Goal: Share content: Share content

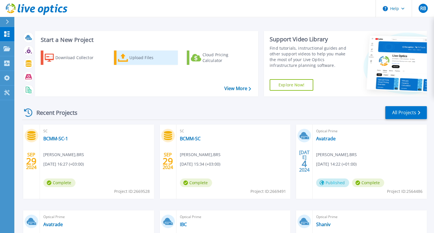
click at [137, 55] on div "Upload Files" at bounding box center [152, 57] width 46 height 11
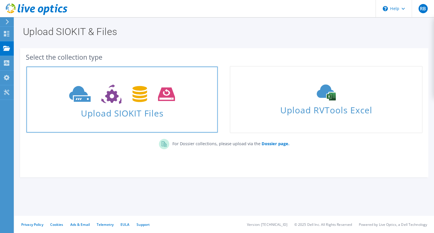
click at [127, 117] on span "Upload SIOKIT Files" at bounding box center [121, 111] width 191 height 12
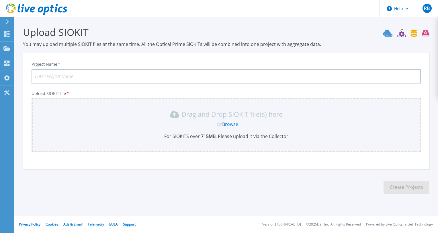
click at [51, 75] on input "Project Name *" at bounding box center [227, 76] width 390 height 14
type input "Bindecy"
click at [232, 124] on link "Browse" at bounding box center [230, 124] width 16 height 6
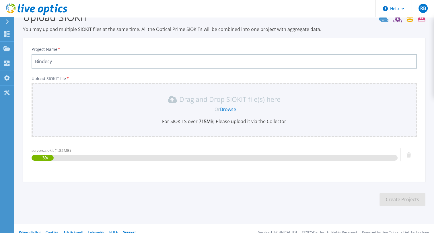
scroll to position [22, 0]
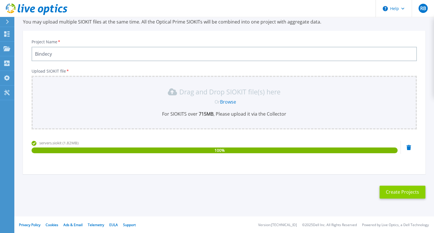
click at [403, 192] on button "Create Projects" at bounding box center [403, 192] width 46 height 13
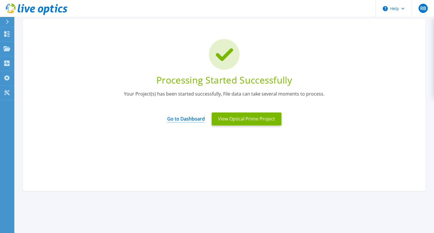
click at [181, 121] on link "Go to Dashboard" at bounding box center [186, 116] width 38 height 11
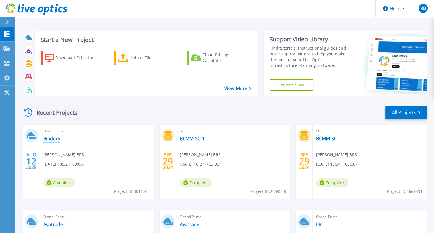
click at [49, 138] on link "Bindecy" at bounding box center [51, 139] width 17 height 6
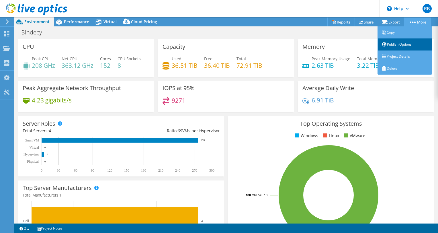
click at [399, 45] on link "Publish Options" at bounding box center [405, 44] width 55 height 12
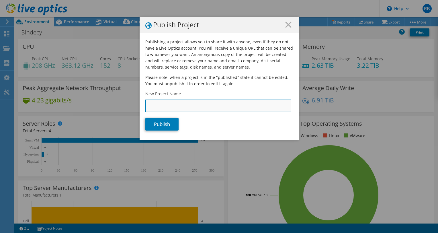
click at [172, 108] on input "New Project Name" at bounding box center [218, 106] width 146 height 13
type input "B"
type input "Bindecy"
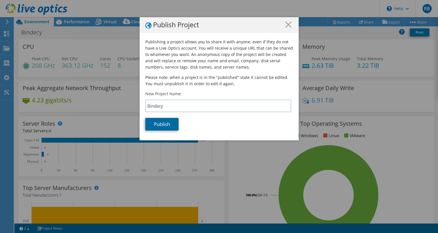
click at [160, 126] on link "Publish" at bounding box center [161, 124] width 33 height 13
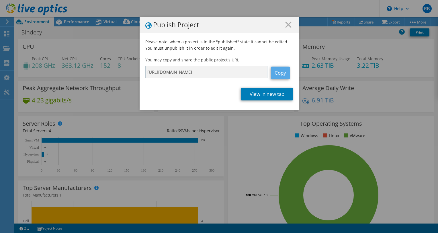
click at [281, 72] on link "Copy" at bounding box center [280, 73] width 19 height 13
click at [287, 27] on icon at bounding box center [288, 25] width 6 height 6
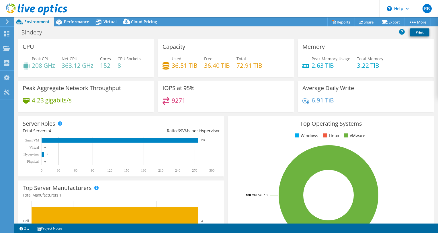
click at [423, 32] on link "Print" at bounding box center [420, 32] width 20 height 8
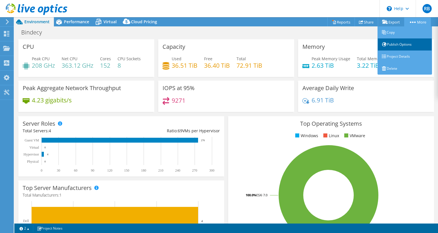
click at [408, 42] on link "Publish Options" at bounding box center [405, 44] width 55 height 12
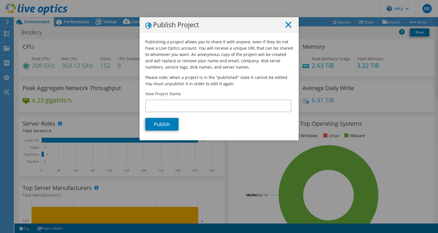
click at [287, 26] on icon at bounding box center [288, 25] width 6 height 6
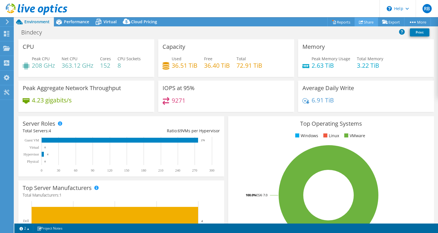
click at [364, 23] on link "Share" at bounding box center [367, 21] width 24 height 9
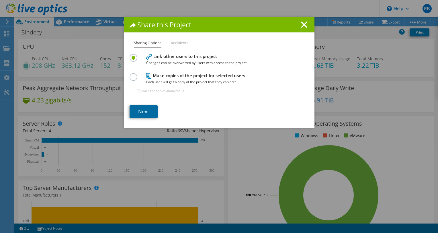
click at [147, 113] on link "Next" at bounding box center [144, 111] width 28 height 13
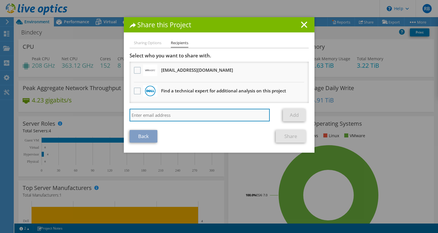
paste input "stanislavg@bindecy.com"
type input "stanislavg@bindecy.com"
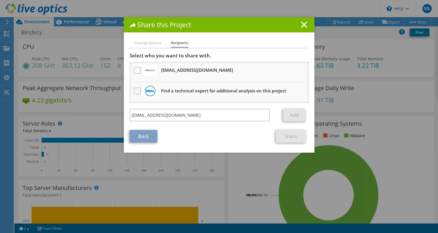
click at [136, 92] on label at bounding box center [138, 90] width 8 height 7
click at [0, 0] on input "checkbox" at bounding box center [0, 0] width 0 height 0
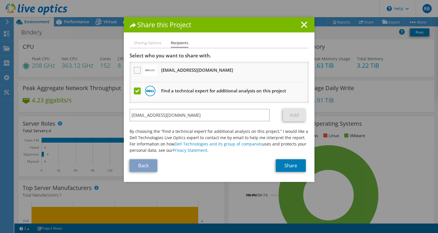
click at [137, 44] on li "Sharing Options" at bounding box center [148, 43] width 28 height 7
click at [304, 25] on icon at bounding box center [304, 25] width 6 height 6
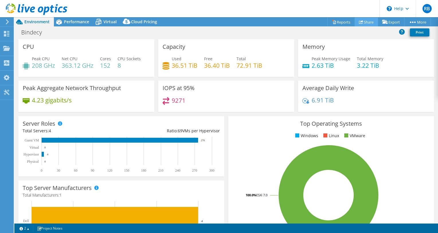
click at [368, 20] on link "Share" at bounding box center [367, 21] width 24 height 9
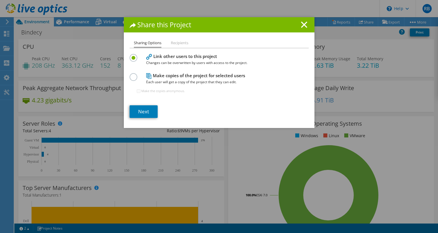
click at [131, 75] on label at bounding box center [135, 73] width 10 height 1
click at [0, 0] on input "radio" at bounding box center [0, 0] width 0 height 0
click at [147, 111] on link "Next" at bounding box center [144, 111] width 28 height 13
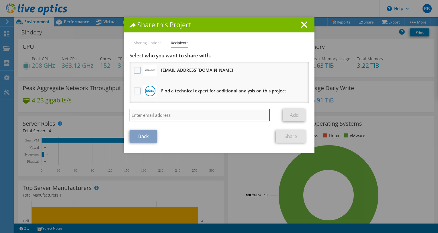
paste input "stanislavg@bindecy.com"
type input "stanislavg@bindecy.com"
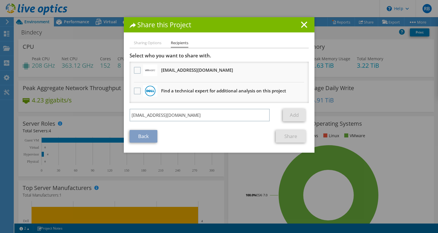
click at [138, 138] on link "Back" at bounding box center [144, 136] width 28 height 13
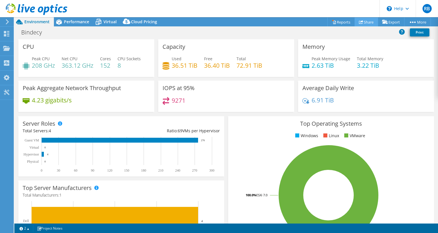
click at [363, 21] on link "Share" at bounding box center [367, 21] width 24 height 9
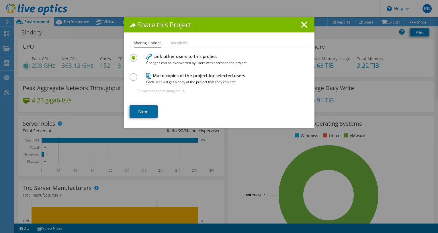
click at [147, 113] on link "Next" at bounding box center [144, 111] width 28 height 13
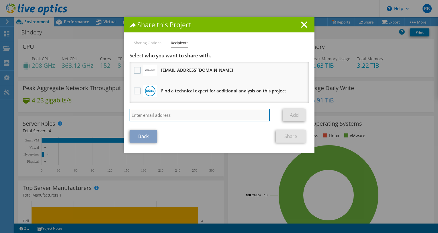
click at [153, 118] on input "search" at bounding box center [200, 115] width 141 height 13
type input "stanislavg@bindecy.com"
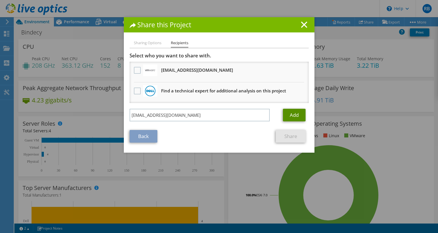
click at [294, 114] on link "Add" at bounding box center [294, 115] width 23 height 13
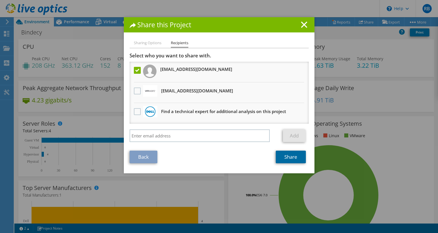
click at [288, 157] on link "Share" at bounding box center [291, 157] width 30 height 13
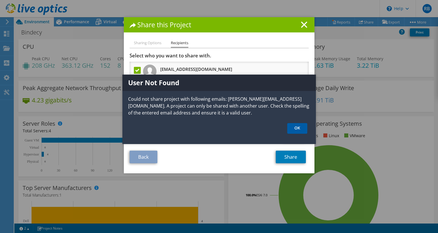
click at [304, 128] on link "OK" at bounding box center [297, 128] width 20 height 11
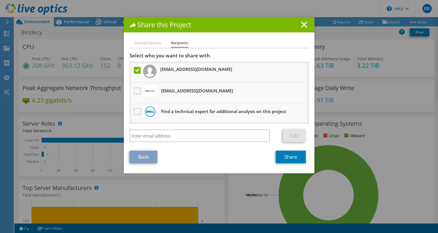
click at [303, 21] on div "Share this Project" at bounding box center [219, 24] width 191 height 15
click at [302, 26] on line at bounding box center [305, 25] width 6 height 6
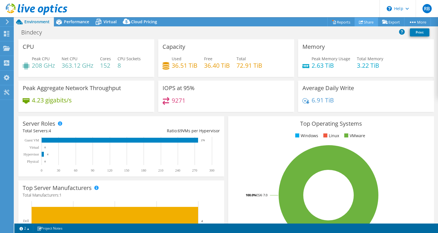
click at [361, 21] on link "Share" at bounding box center [367, 21] width 24 height 9
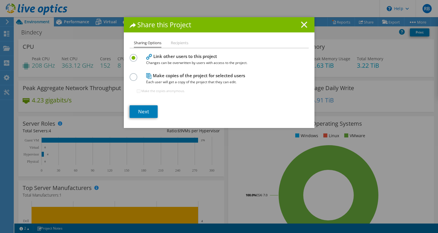
click at [304, 25] on icon at bounding box center [304, 25] width 6 height 6
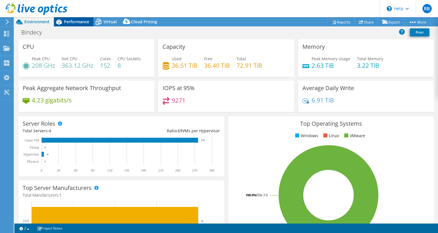
click at [78, 20] on span "Performance" at bounding box center [76, 21] width 25 height 5
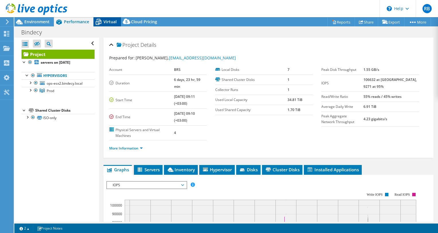
click at [112, 21] on span "Virtual" at bounding box center [110, 21] width 13 height 5
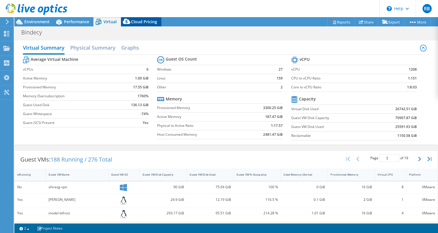
click at [138, 26] on div "Cloud Pricing" at bounding box center [141, 21] width 40 height 9
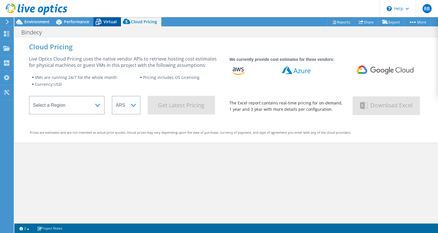
click at [108, 23] on span "Virtual" at bounding box center [110, 21] width 13 height 5
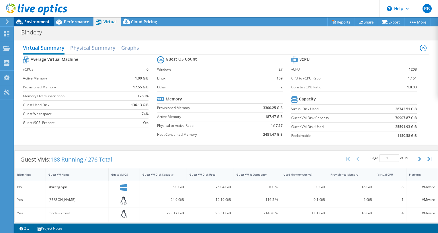
click at [39, 23] on span "Environment" at bounding box center [36, 21] width 25 height 5
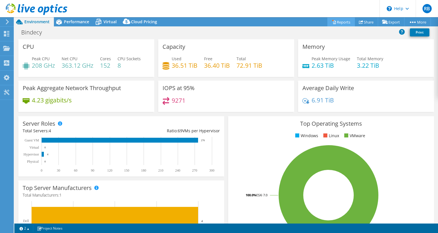
click at [336, 24] on link "Reports" at bounding box center [342, 21] width 28 height 9
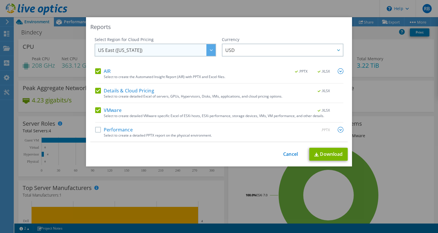
click at [210, 50] on icon at bounding box center [211, 50] width 3 height 2
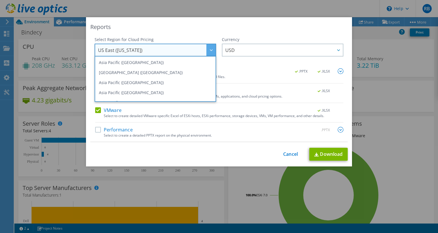
click at [210, 50] on icon at bounding box center [211, 50] width 3 height 2
click at [202, 29] on div "Reports" at bounding box center [219, 27] width 258 height 8
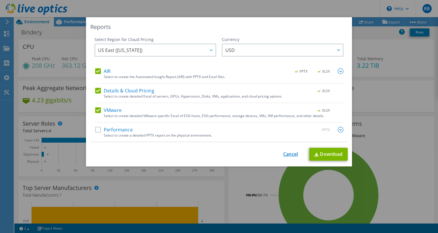
click at [287, 153] on link "Cancel" at bounding box center [290, 153] width 15 height 5
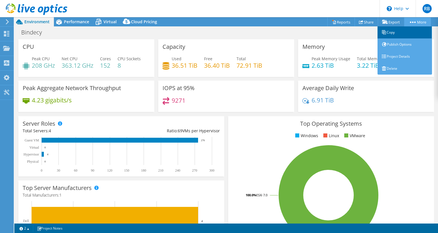
click at [396, 32] on link "Copy" at bounding box center [405, 32] width 55 height 12
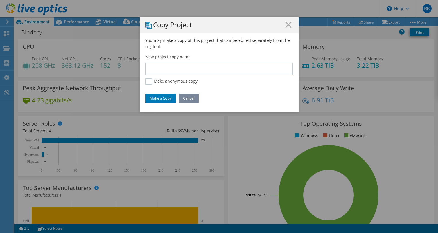
click at [184, 98] on link "Cancel" at bounding box center [189, 98] width 20 height 9
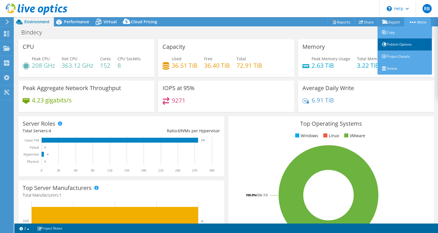
click at [402, 47] on link "Publish Options" at bounding box center [405, 44] width 55 height 12
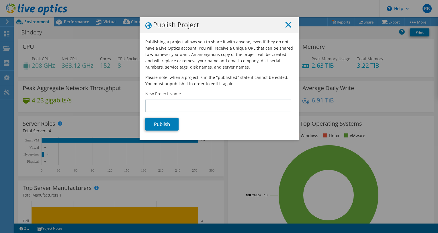
click at [288, 23] on line at bounding box center [289, 25] width 6 height 6
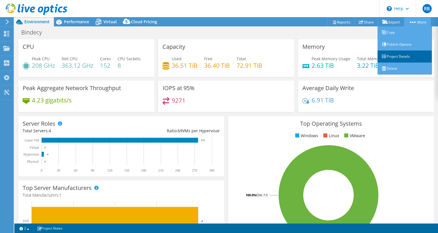
click at [387, 57] on link "Project Details" at bounding box center [405, 56] width 55 height 12
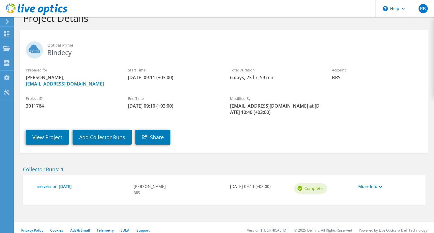
scroll to position [21, 0]
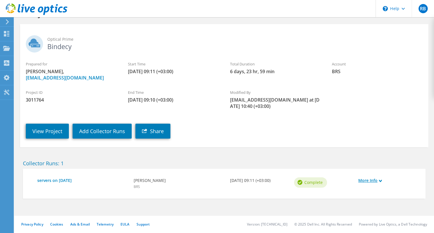
click at [378, 179] on link "More Info" at bounding box center [387, 180] width 59 height 6
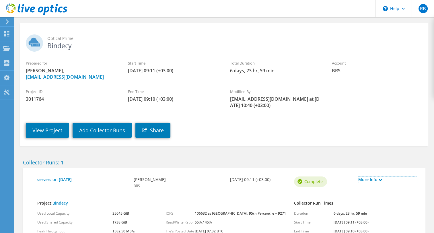
scroll to position [0, 0]
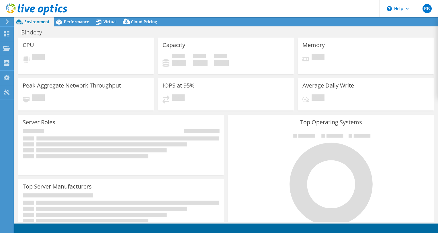
select select
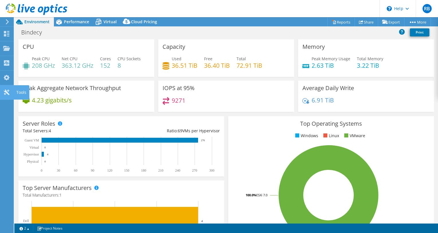
click at [18, 94] on div "Tools" at bounding box center [21, 92] width 16 height 14
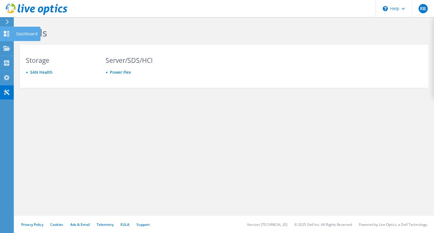
click at [21, 34] on div "Dashboard" at bounding box center [26, 34] width 27 height 14
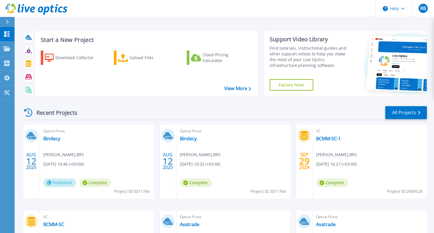
click at [56, 182] on span "Published" at bounding box center [59, 182] width 33 height 9
click at [59, 184] on span "Published" at bounding box center [59, 182] width 33 height 9
click at [48, 138] on link "Bindecy" at bounding box center [51, 139] width 17 height 6
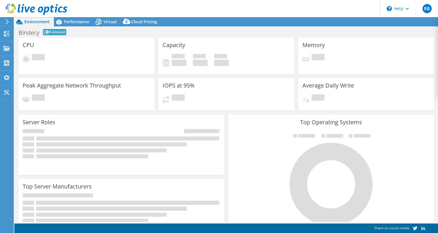
select select "USD"
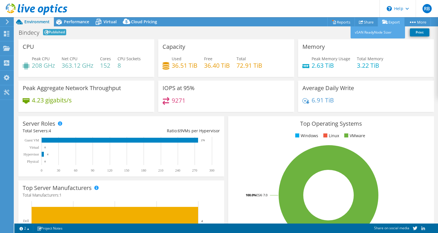
click at [389, 23] on link "Export" at bounding box center [391, 21] width 27 height 9
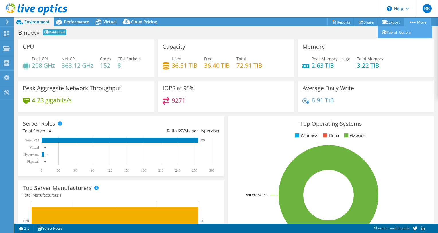
click at [412, 20] on link "More" at bounding box center [417, 21] width 27 height 9
click at [408, 30] on link "Publish Options" at bounding box center [405, 32] width 55 height 12
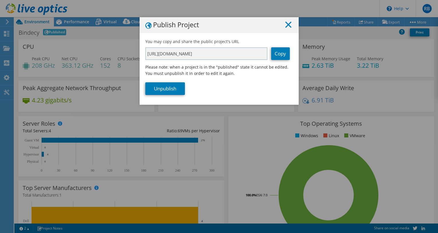
click at [286, 24] on line at bounding box center [289, 25] width 6 height 6
